Goal: Task Accomplishment & Management: Manage account settings

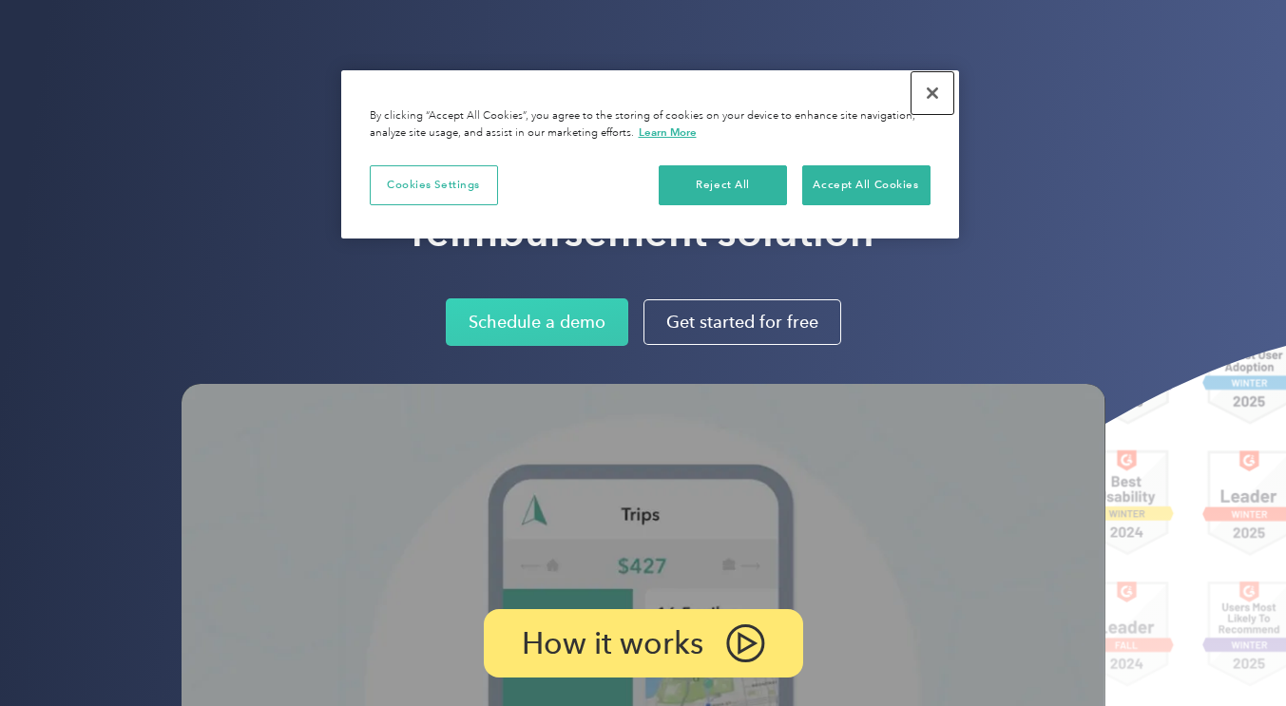
click at [930, 91] on button "Close" at bounding box center [933, 93] width 42 height 42
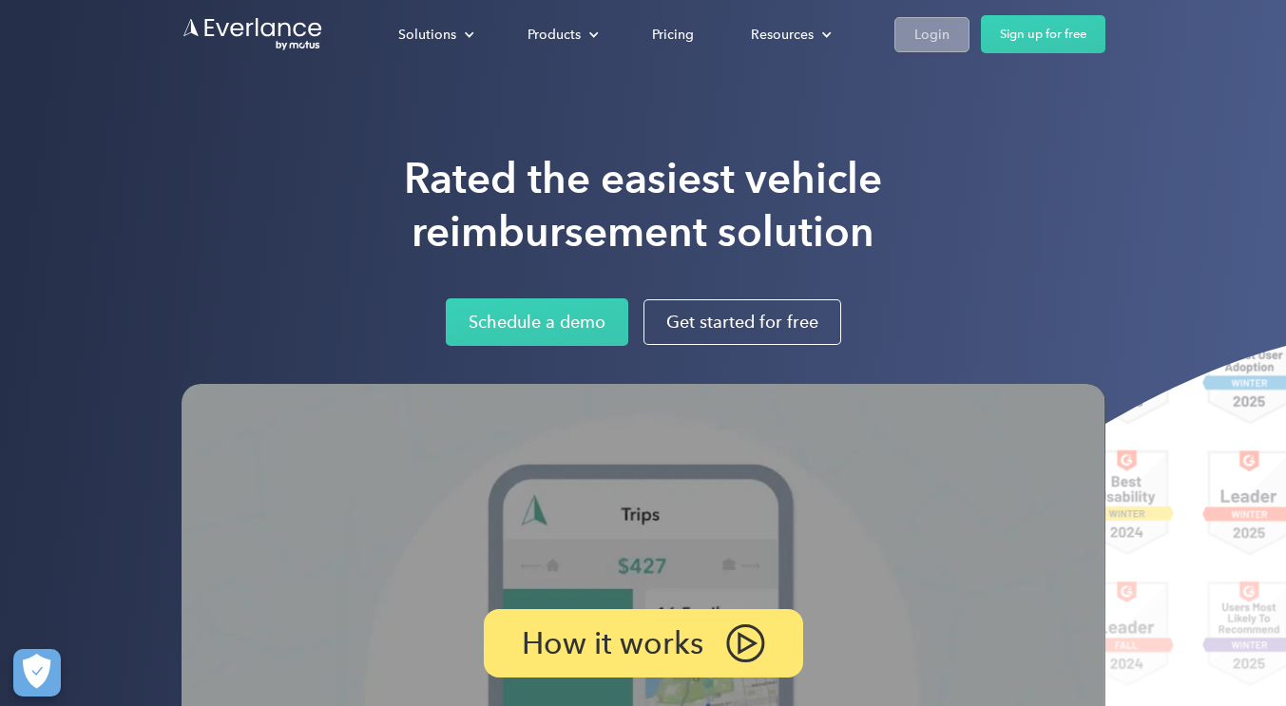
click at [912, 22] on link "Login" at bounding box center [932, 34] width 75 height 35
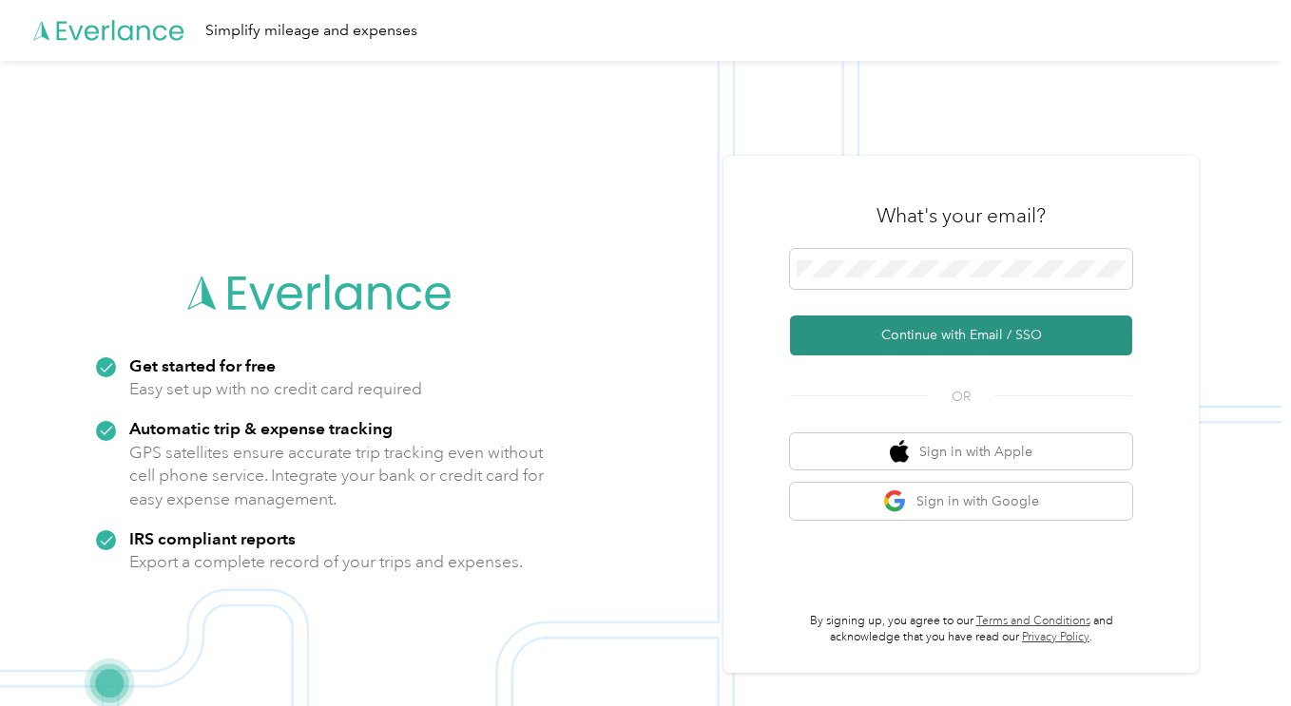
click at [988, 341] on button "Continue with Email / SSO" at bounding box center [961, 336] width 342 height 40
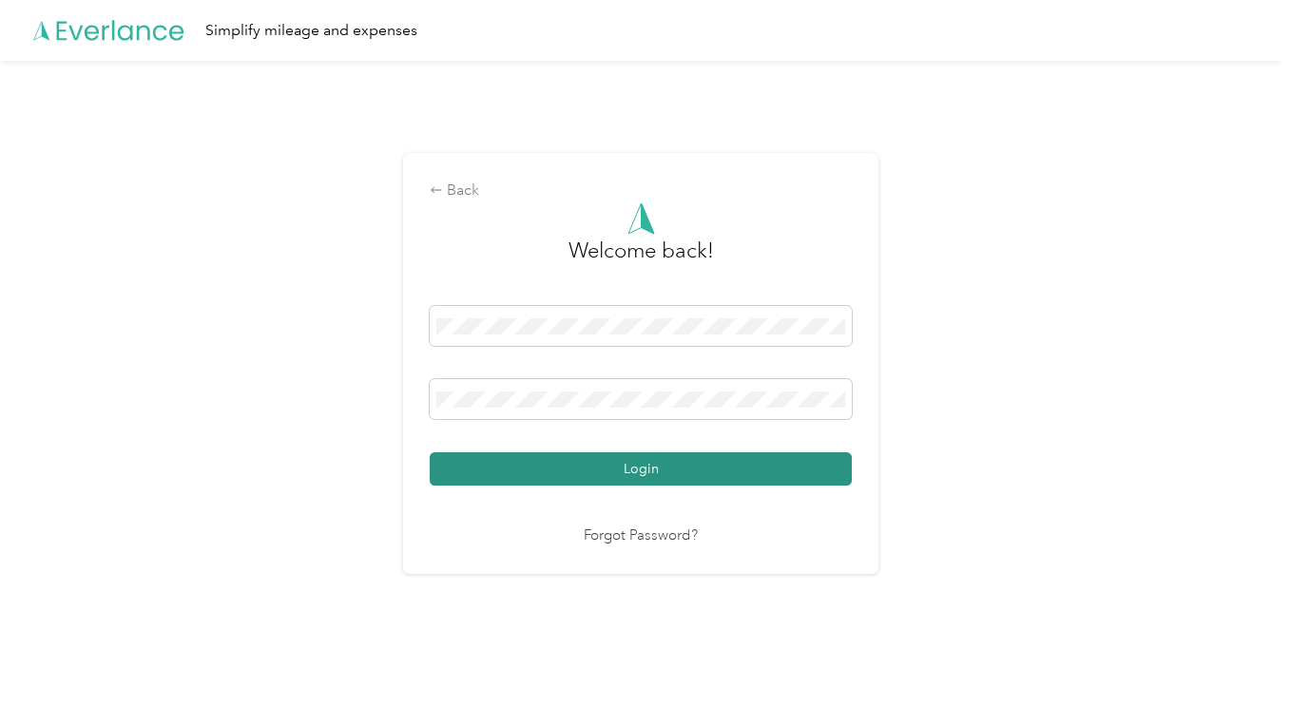
click at [637, 472] on button "Login" at bounding box center [641, 469] width 422 height 33
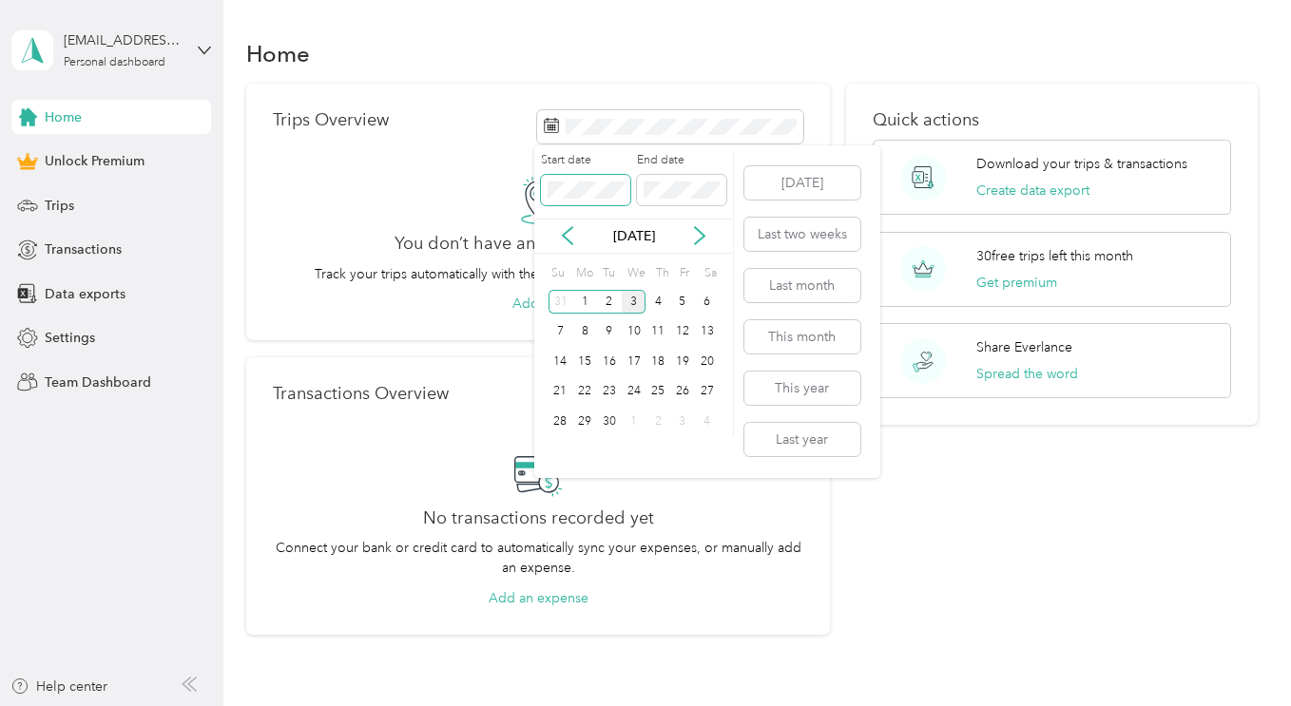
click at [581, 181] on span at bounding box center [585, 190] width 89 height 30
click at [707, 200] on span at bounding box center [681, 190] width 89 height 30
click at [720, 158] on label "End date" at bounding box center [681, 160] width 89 height 17
click at [643, 194] on span at bounding box center [681, 190] width 89 height 30
click at [640, 235] on p "[DATE]" at bounding box center [634, 236] width 80 height 20
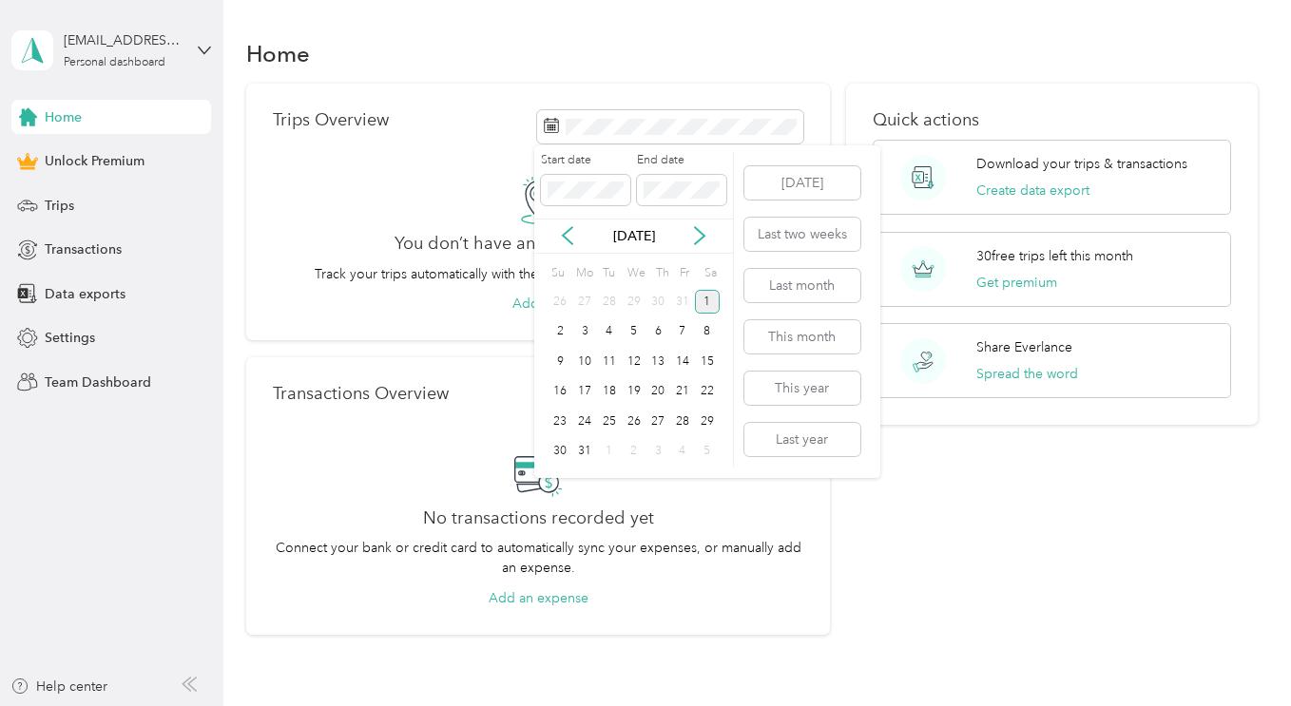
click at [712, 300] on div "1" at bounding box center [707, 302] width 25 height 24
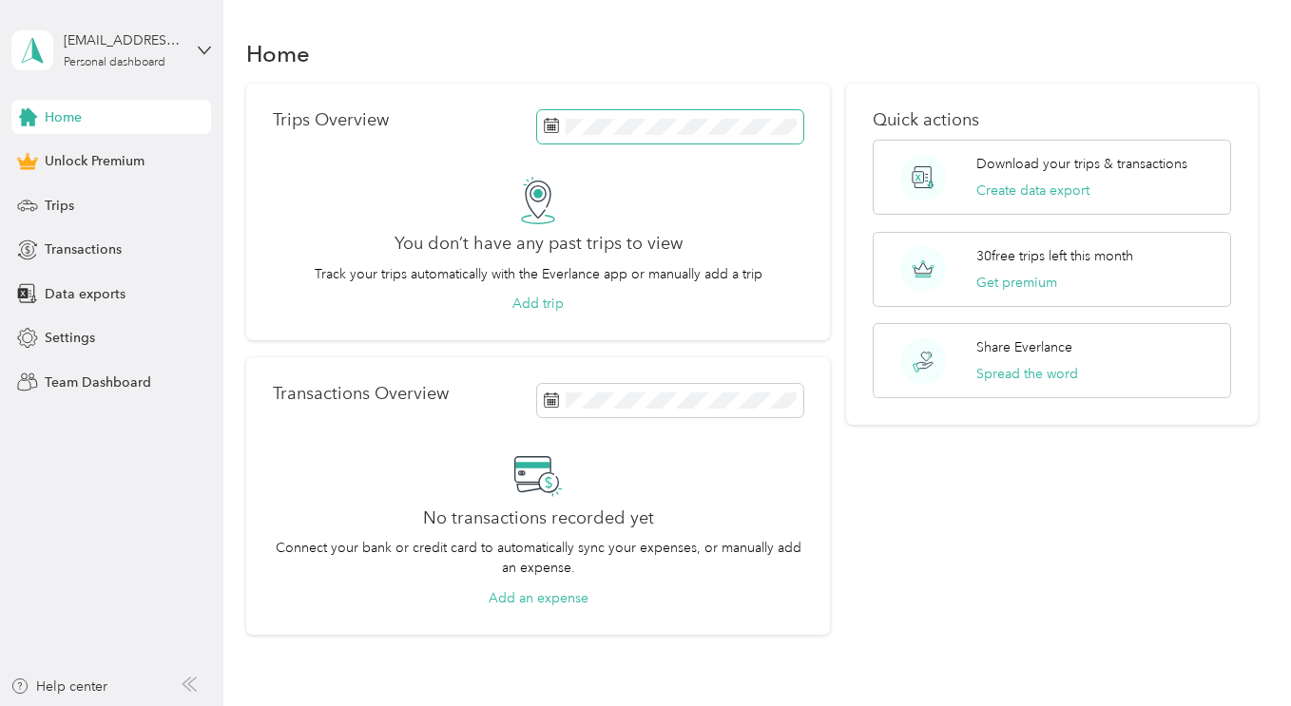
click at [695, 137] on span at bounding box center [670, 126] width 266 height 33
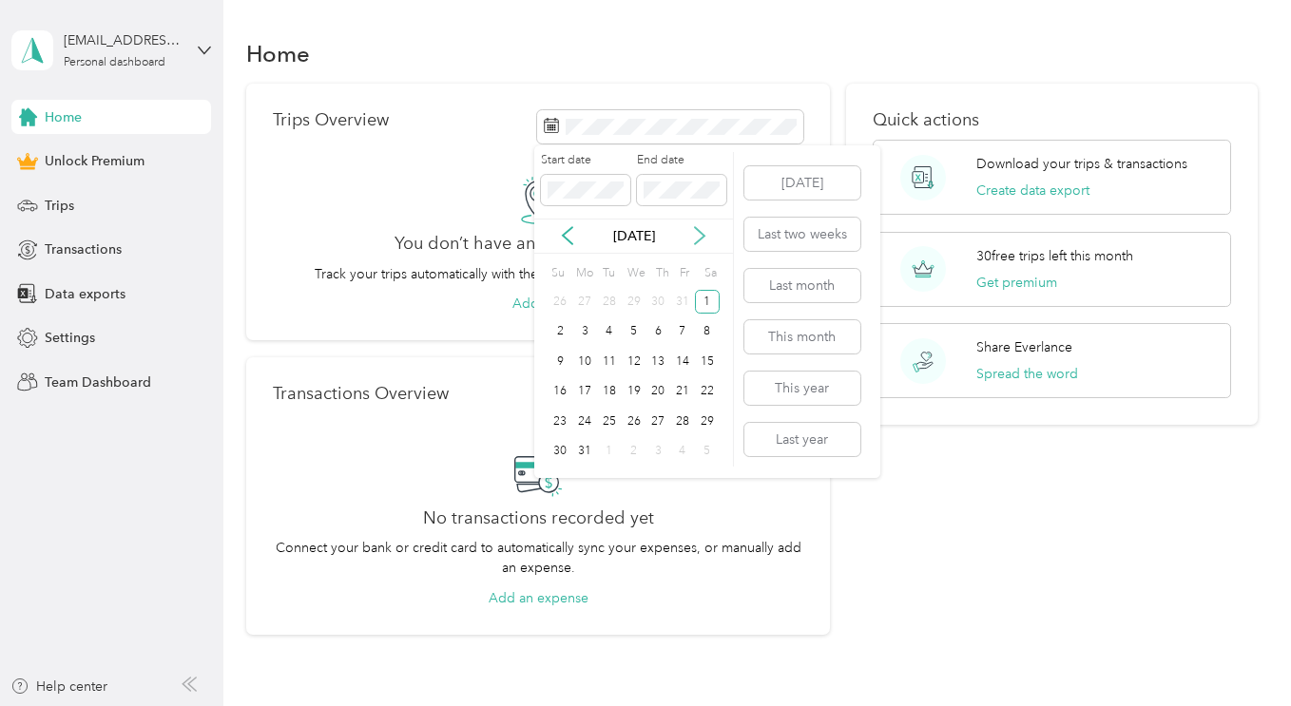
click at [701, 236] on icon at bounding box center [699, 235] width 19 height 19
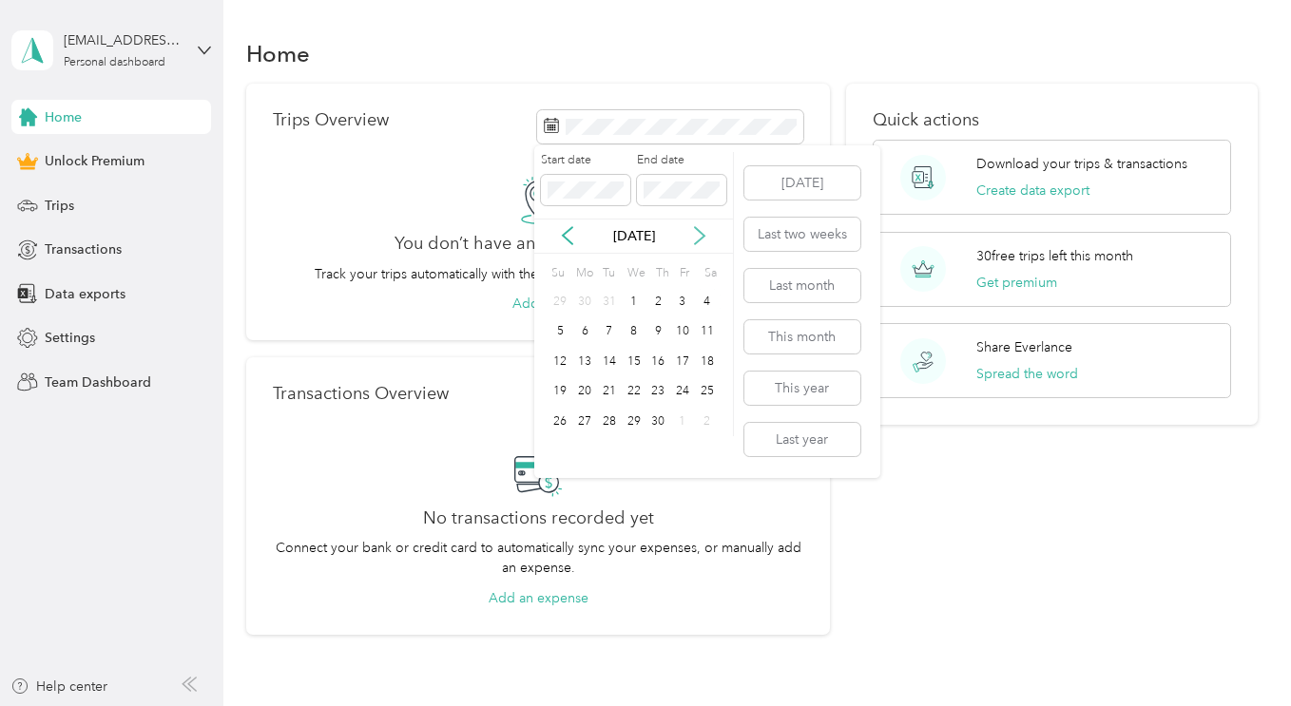
click at [701, 236] on icon at bounding box center [699, 235] width 19 height 19
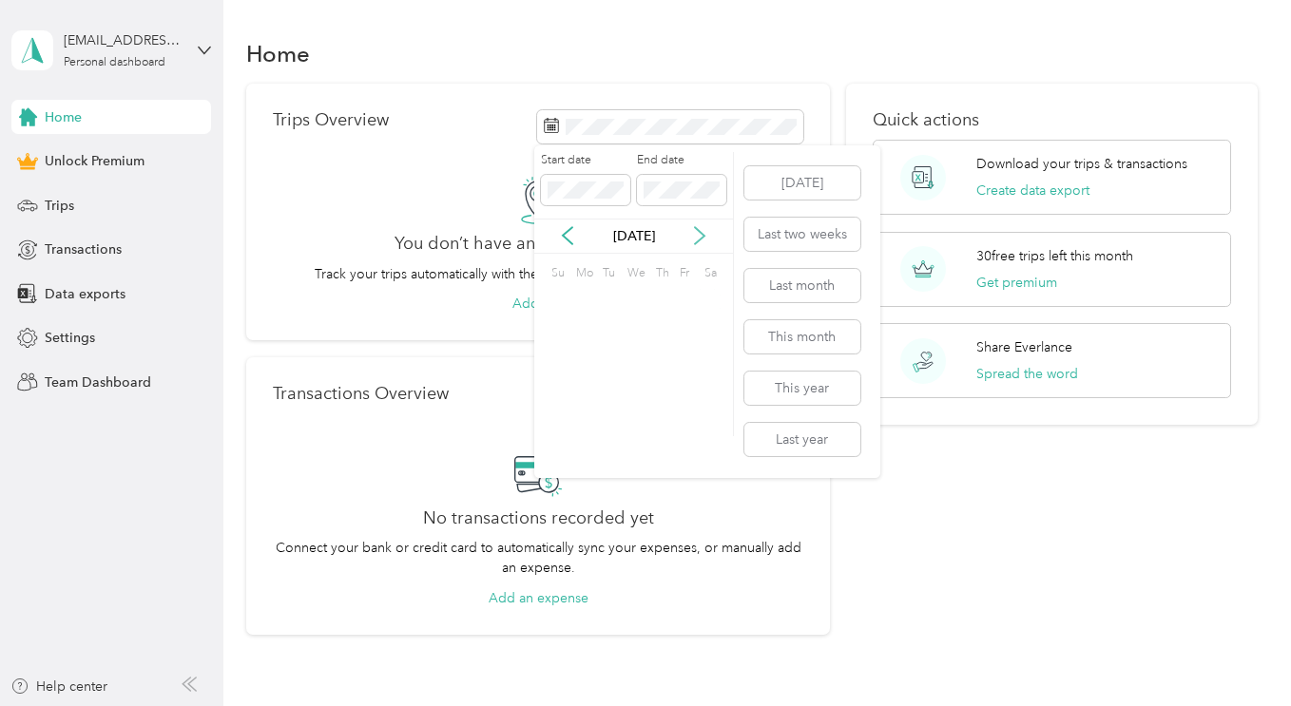
click at [701, 236] on icon at bounding box center [699, 235] width 19 height 19
click at [701, 421] on div "31" at bounding box center [707, 422] width 25 height 24
click at [565, 241] on icon at bounding box center [567, 235] width 19 height 19
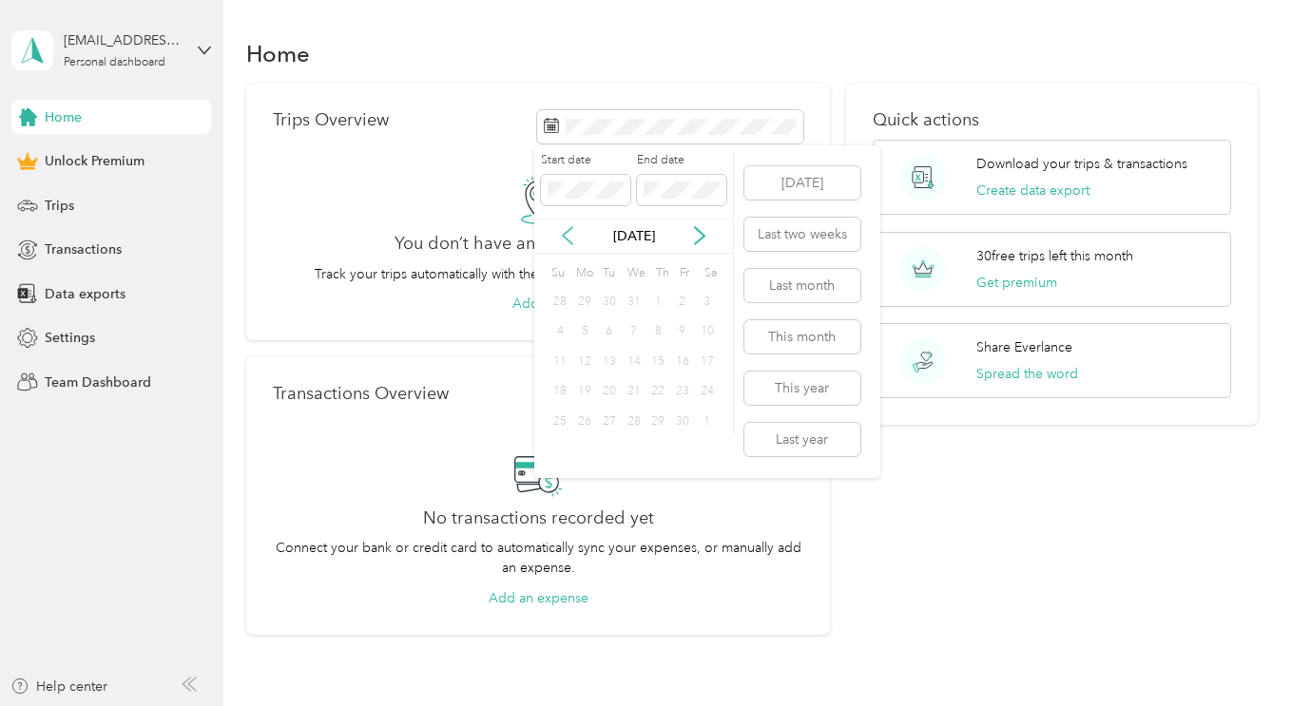
click at [565, 241] on icon at bounding box center [567, 235] width 19 height 19
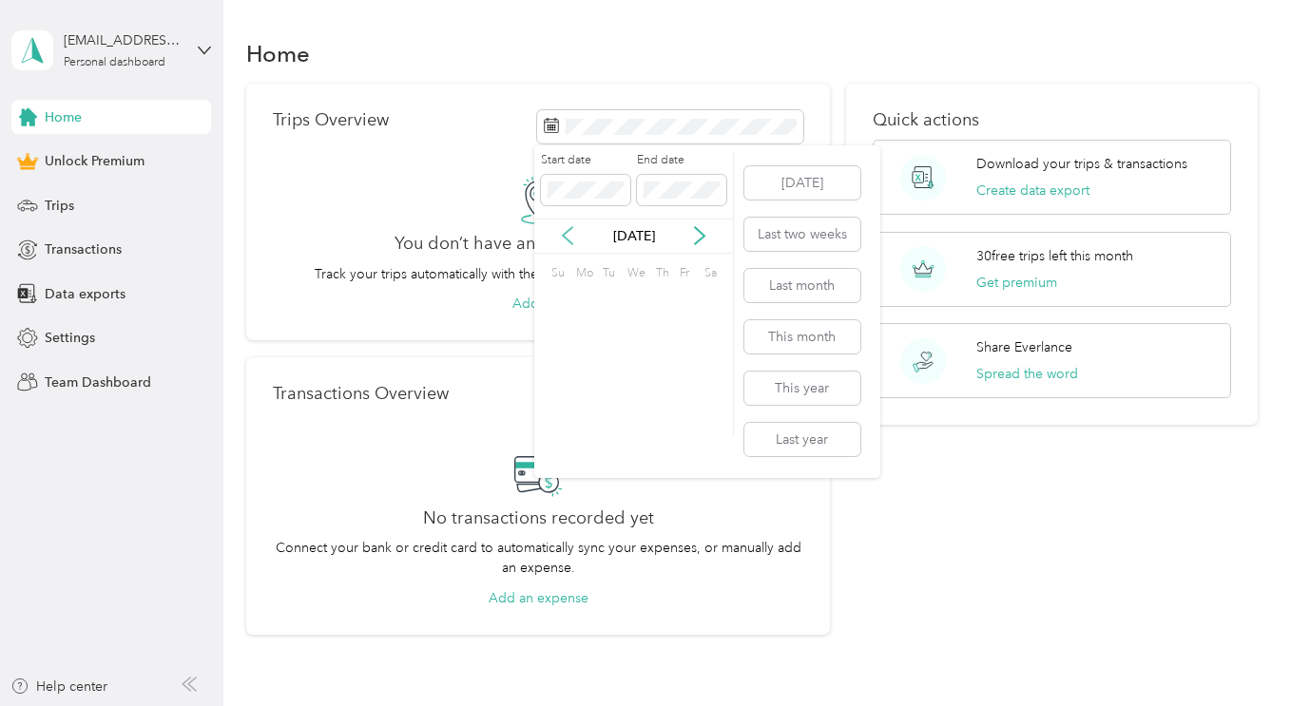
click at [565, 241] on icon at bounding box center [567, 235] width 19 height 19
click at [712, 297] on div "1" at bounding box center [707, 302] width 25 height 24
click at [532, 184] on body "[EMAIL_ADDRESS][DOMAIN_NAME] Personal dashboard Home Unlock Premium Trips Trans…" at bounding box center [641, 353] width 1282 height 706
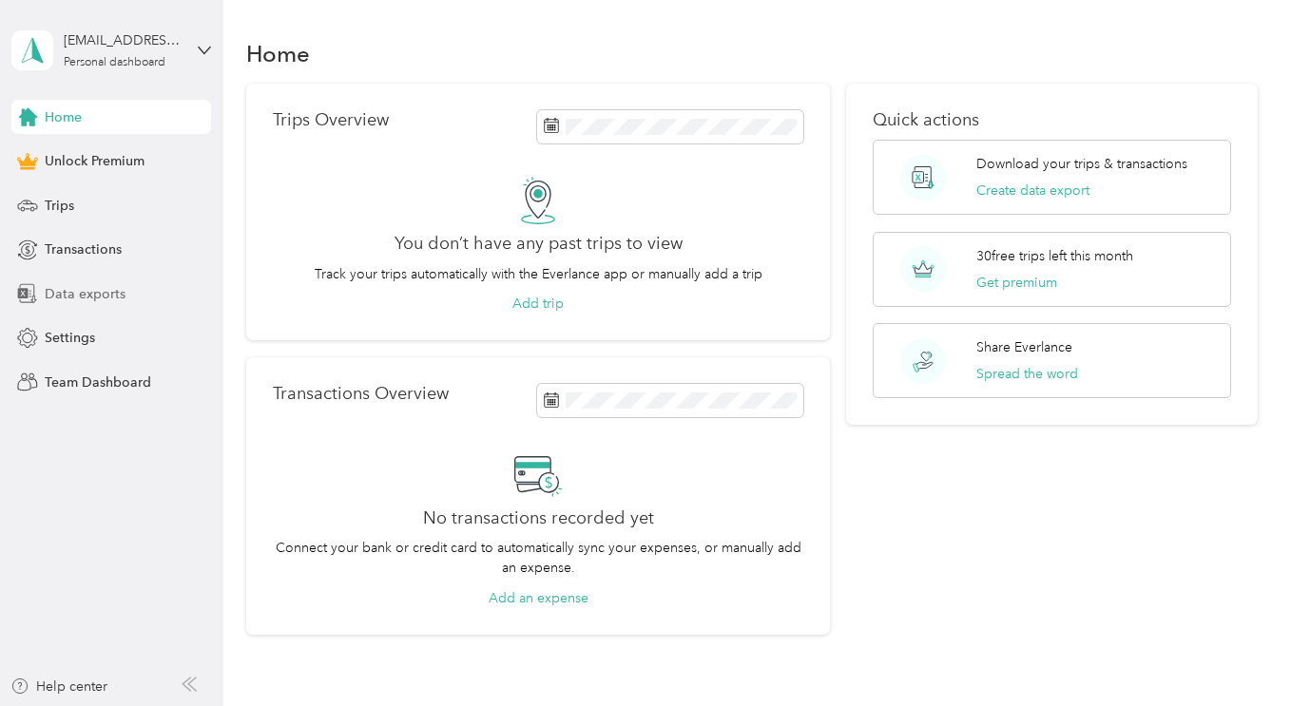
click at [82, 295] on span "Data exports" at bounding box center [85, 294] width 81 height 20
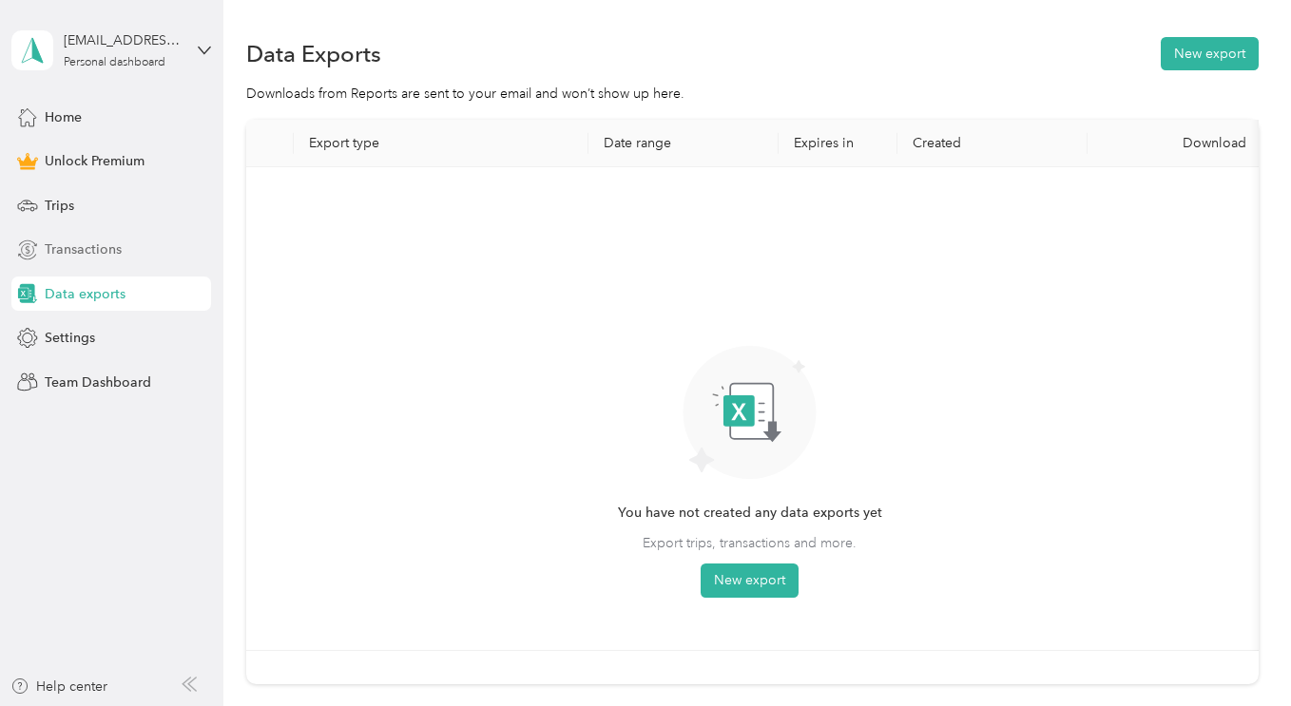
click at [70, 246] on span "Transactions" at bounding box center [83, 250] width 77 height 20
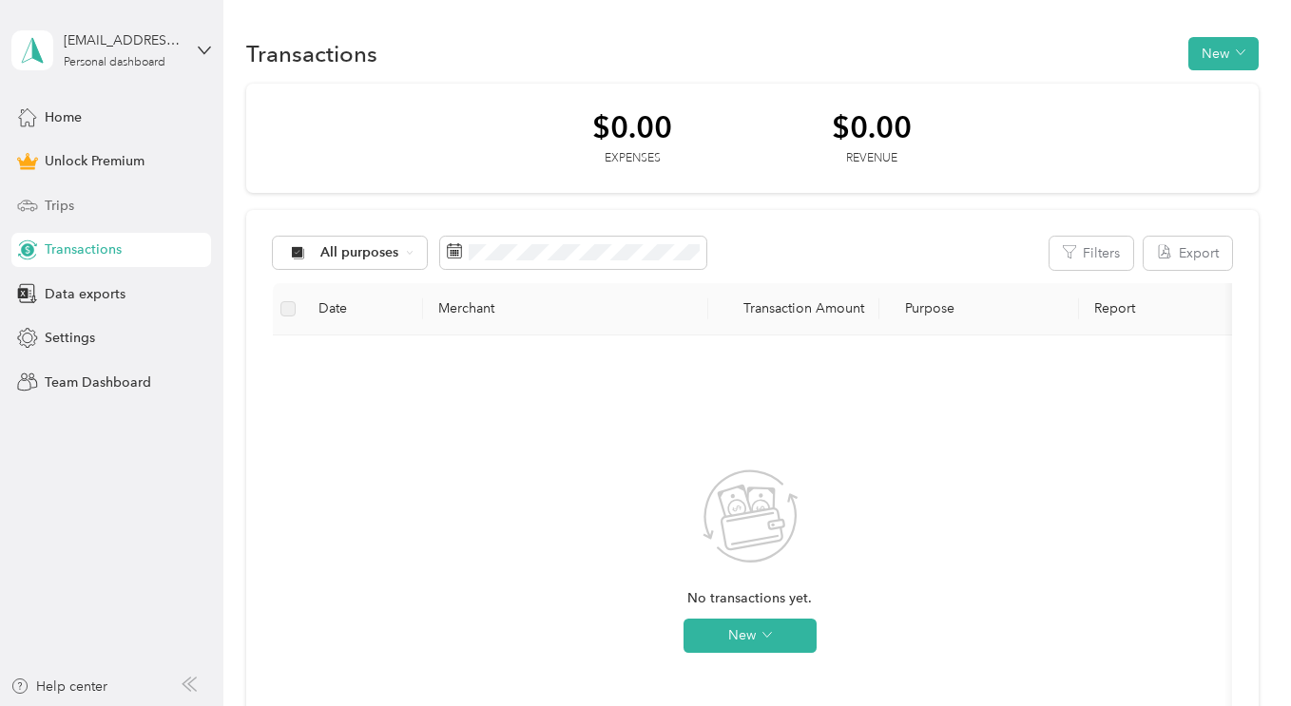
click at [60, 203] on span "Trips" at bounding box center [59, 206] width 29 height 20
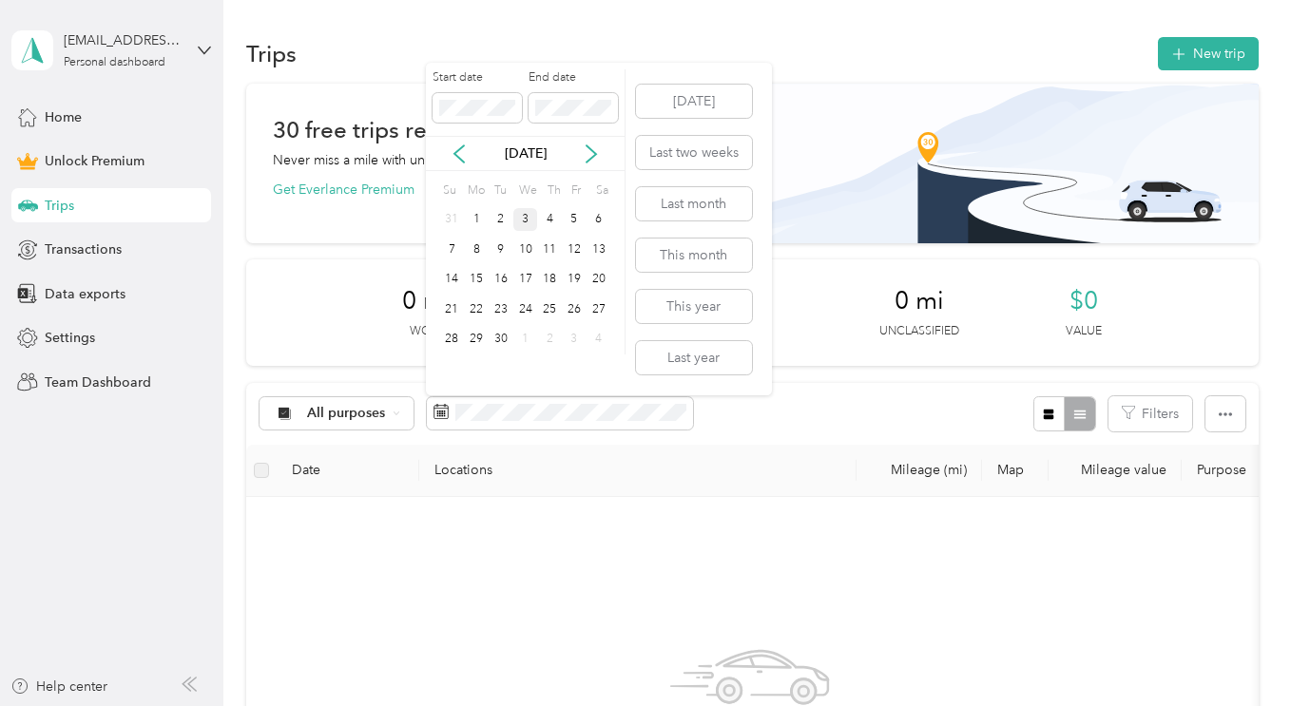
click at [523, 103] on div "Start date End date" at bounding box center [525, 102] width 199 height 67
click at [534, 105] on span at bounding box center [573, 108] width 89 height 30
click at [680, 362] on button "Last year" at bounding box center [694, 357] width 116 height 33
